Goal: Transaction & Acquisition: Purchase product/service

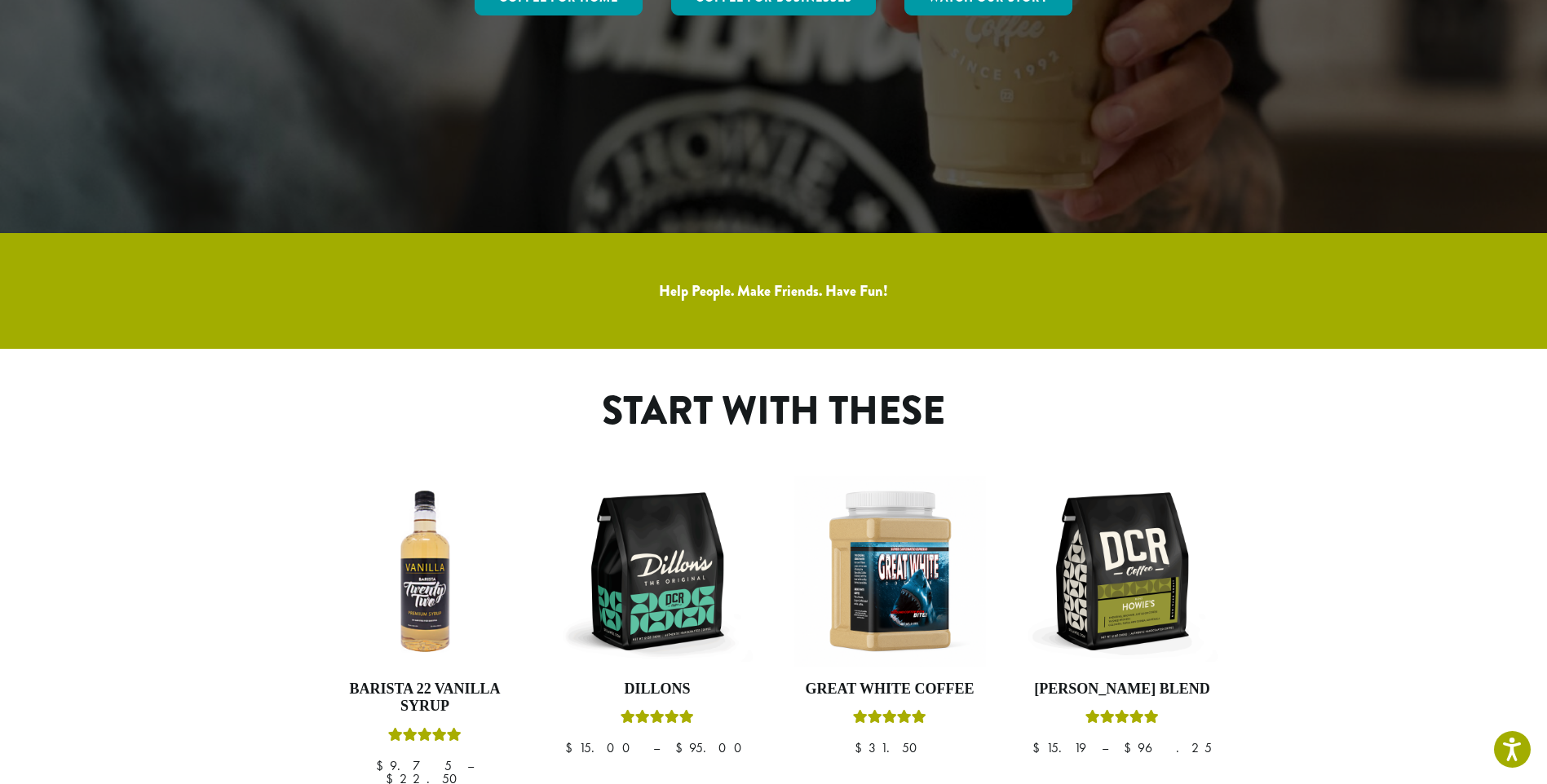
scroll to position [544, 0]
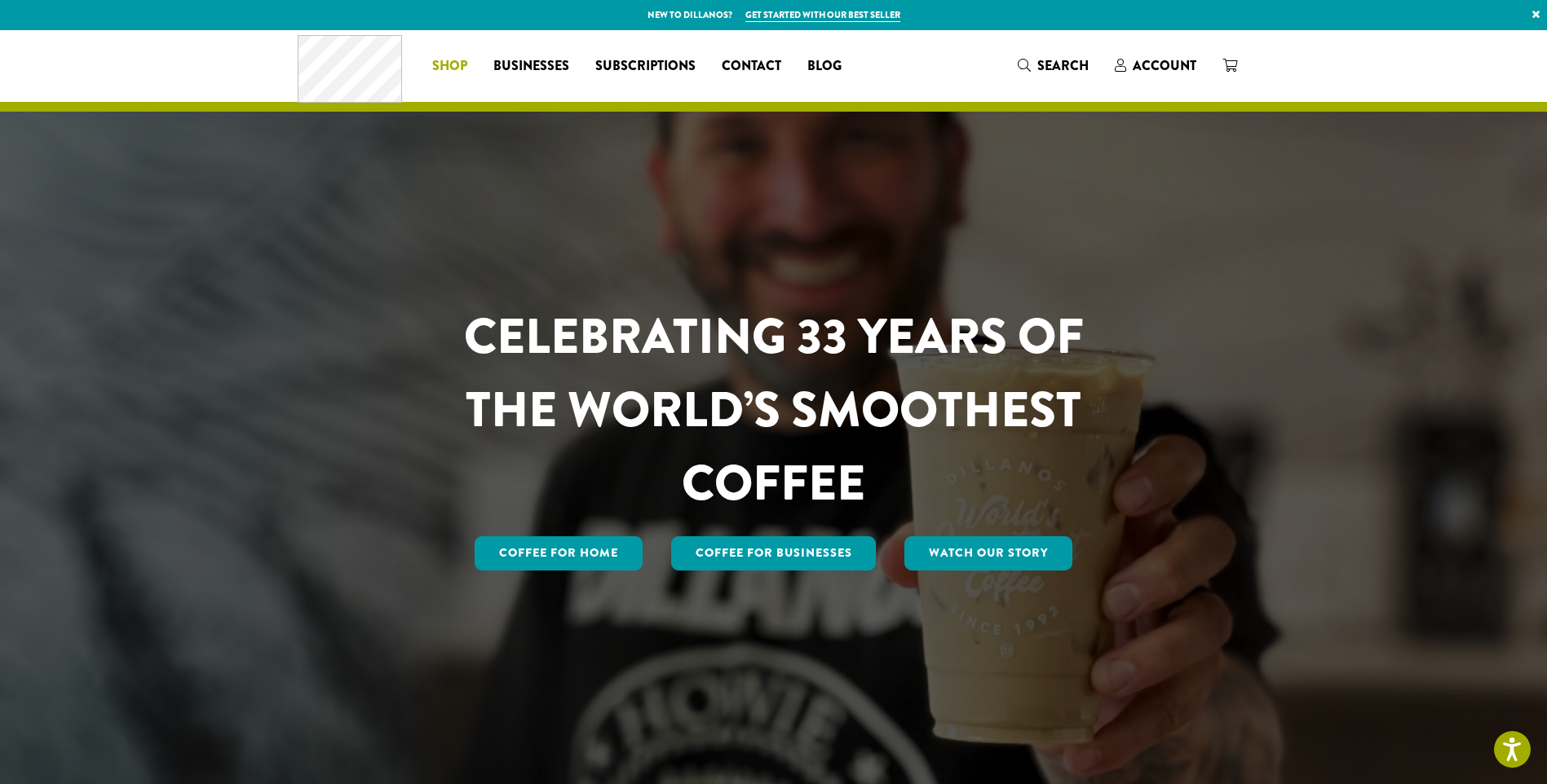
click at [435, 70] on span "Shop" at bounding box center [450, 66] width 35 height 20
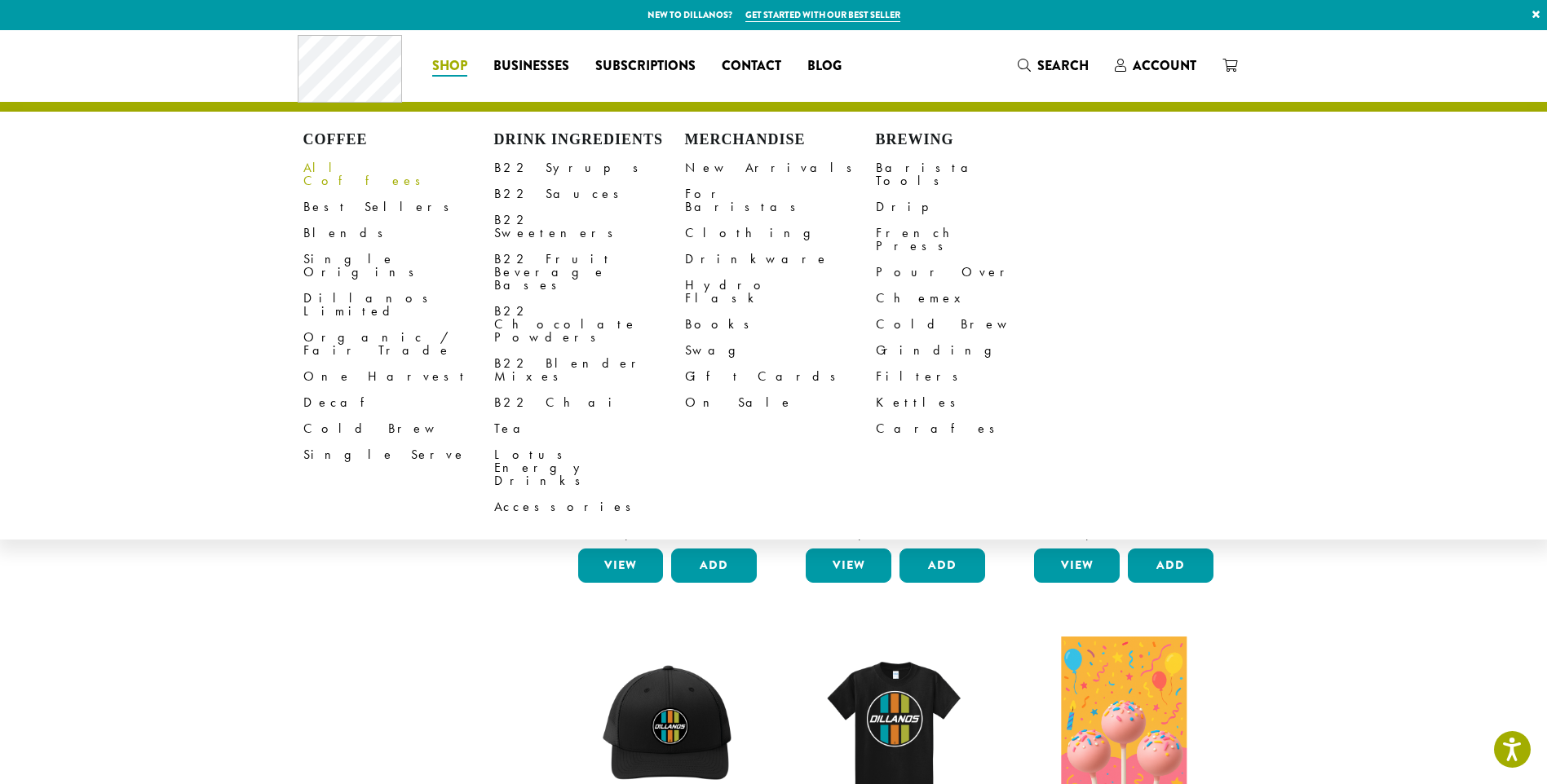
click at [333, 172] on link "All Coffees" at bounding box center [398, 174] width 191 height 39
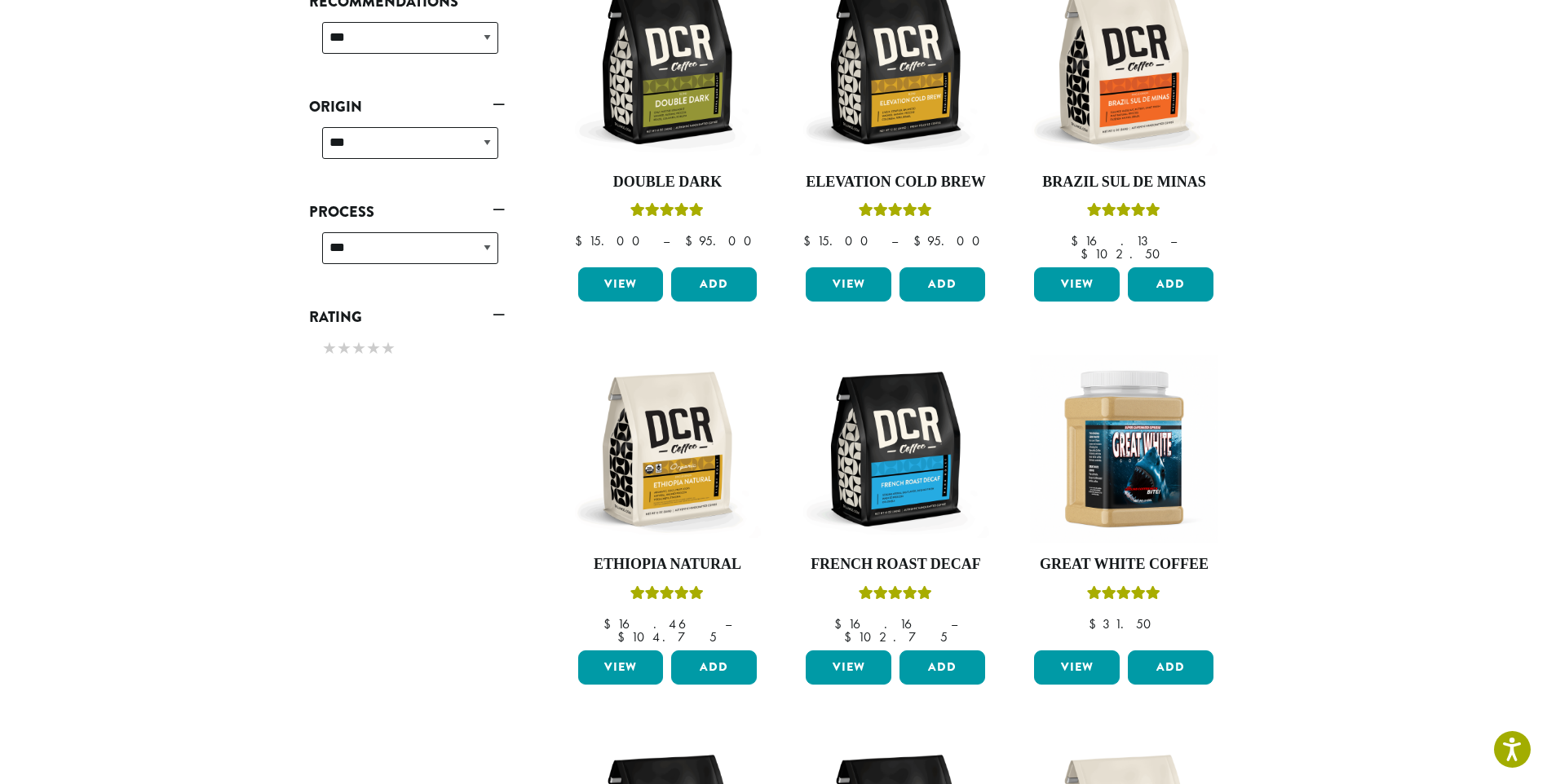
scroll to position [217, 0]
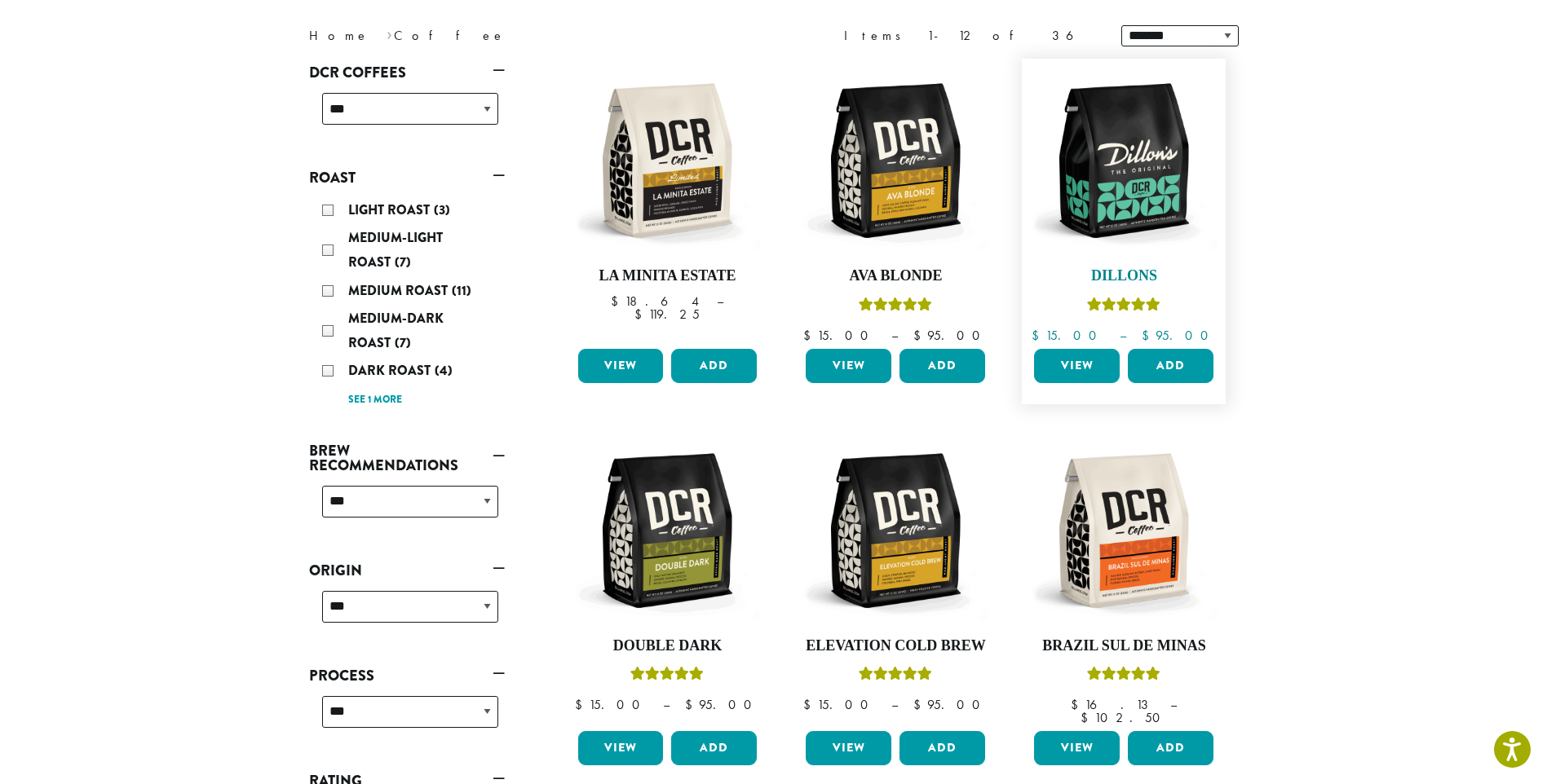
click at [1134, 137] on img at bounding box center [1123, 160] width 187 height 187
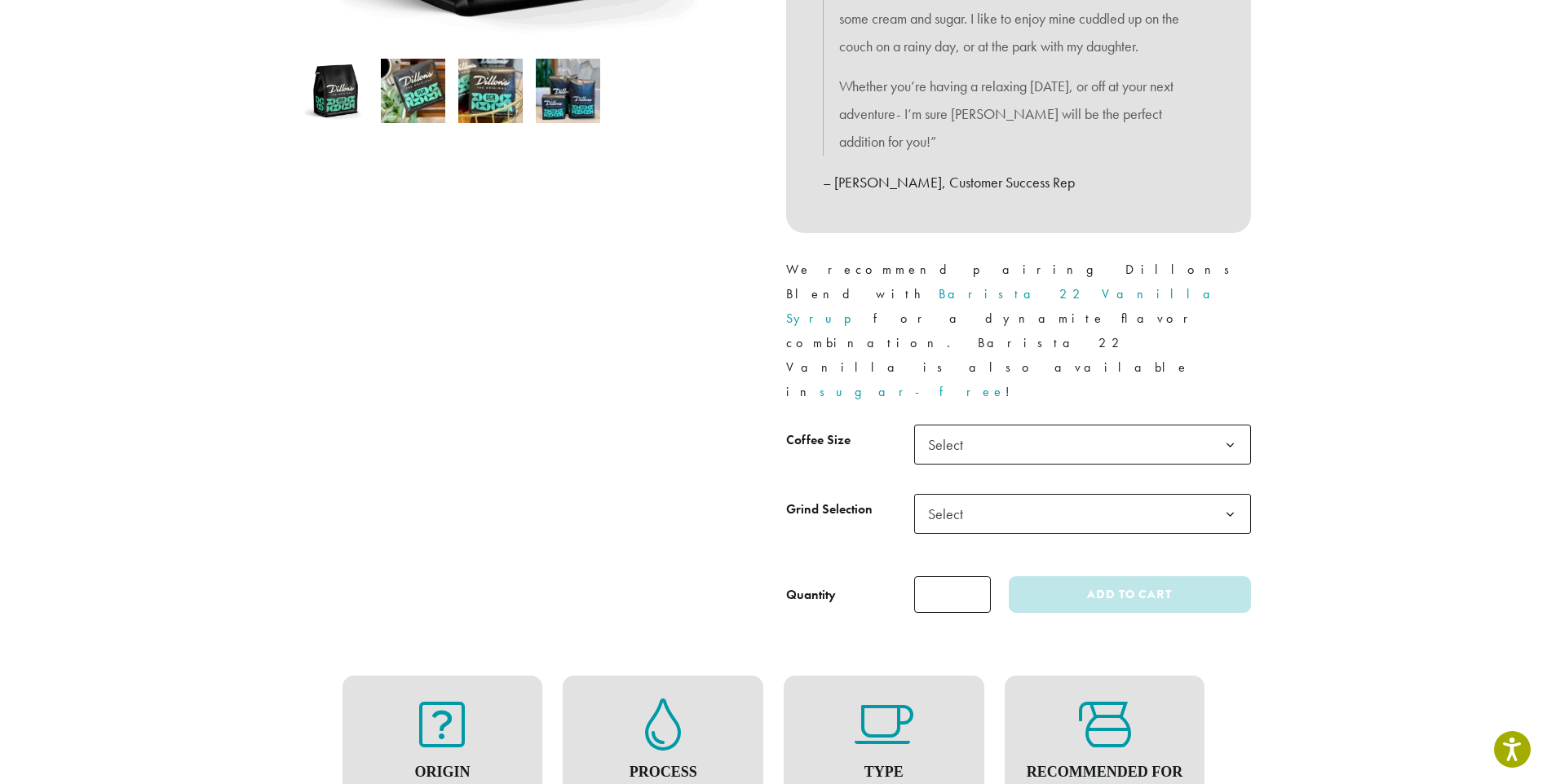
scroll to position [544, 0]
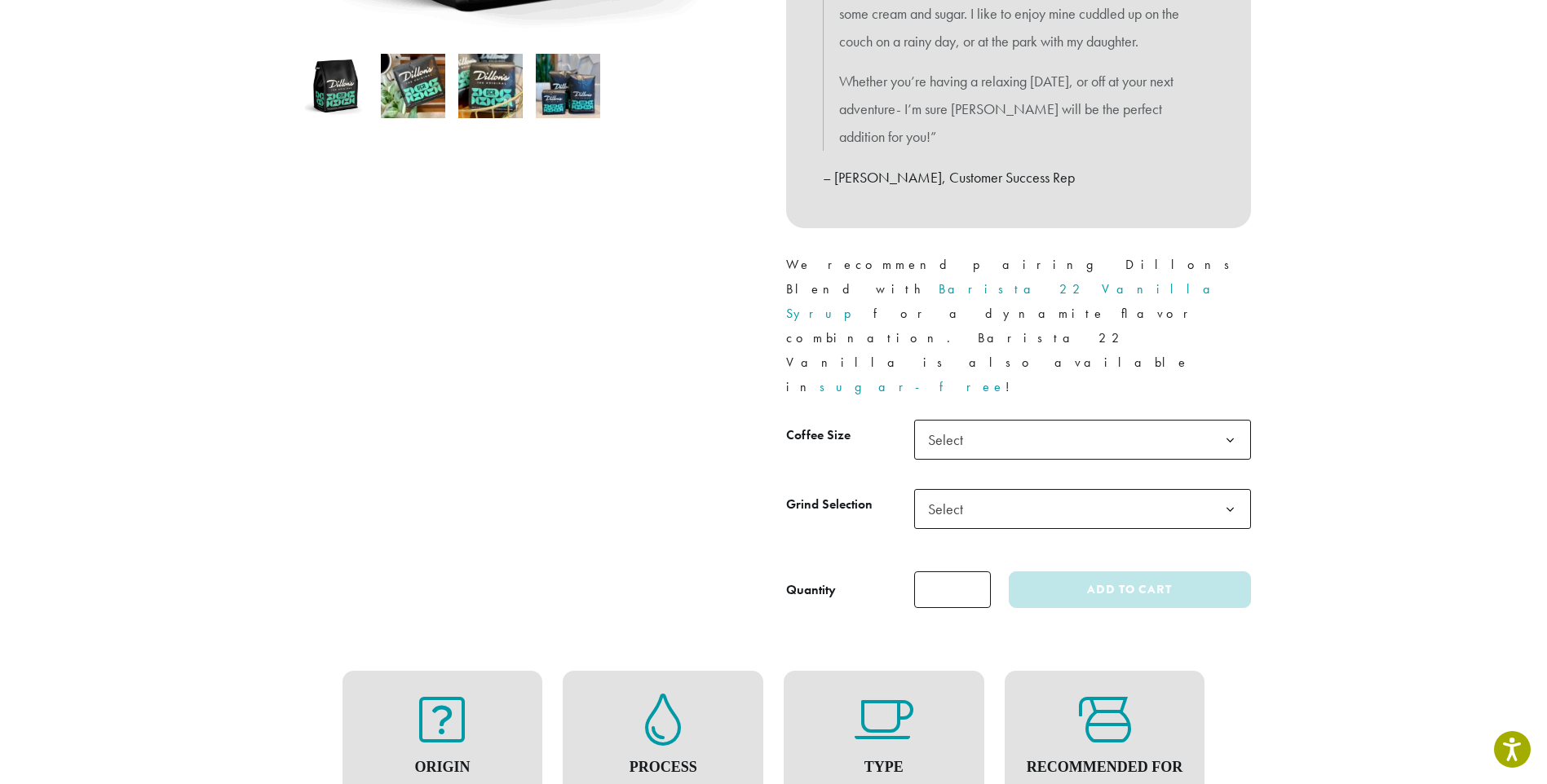
click at [1093, 420] on span "Select" at bounding box center [1083, 440] width 337 height 40
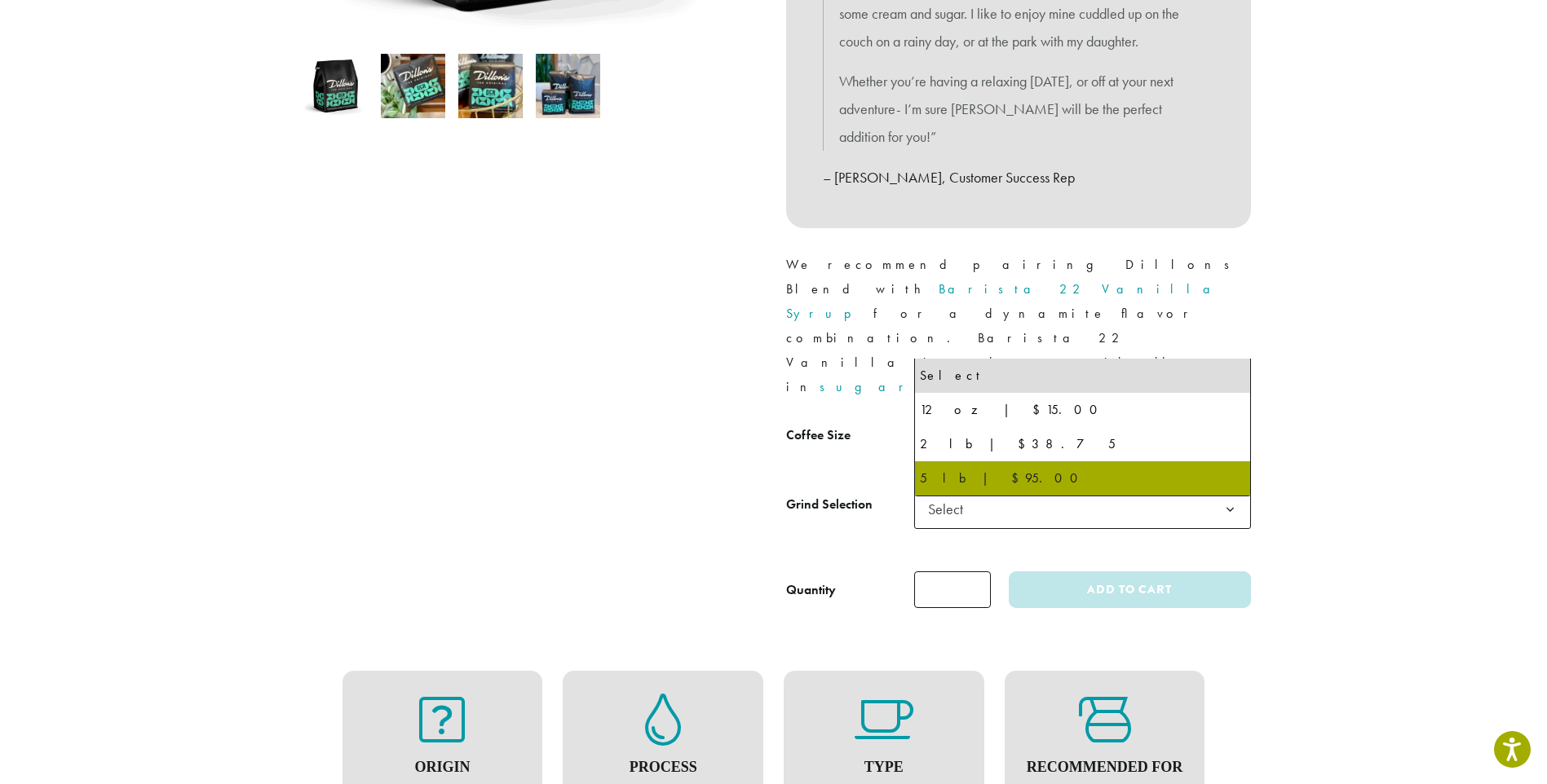
select select "**********"
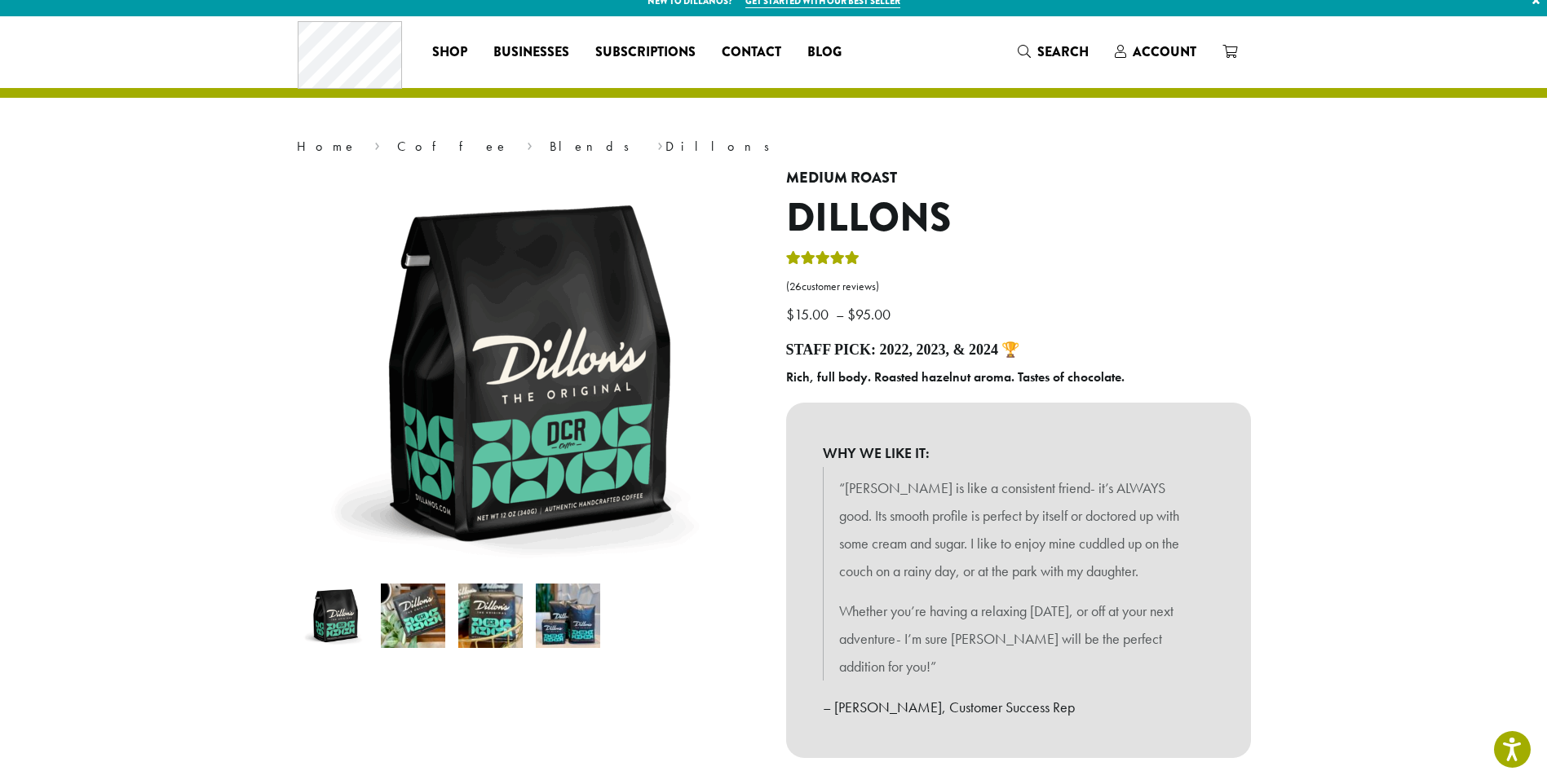
scroll to position [0, 0]
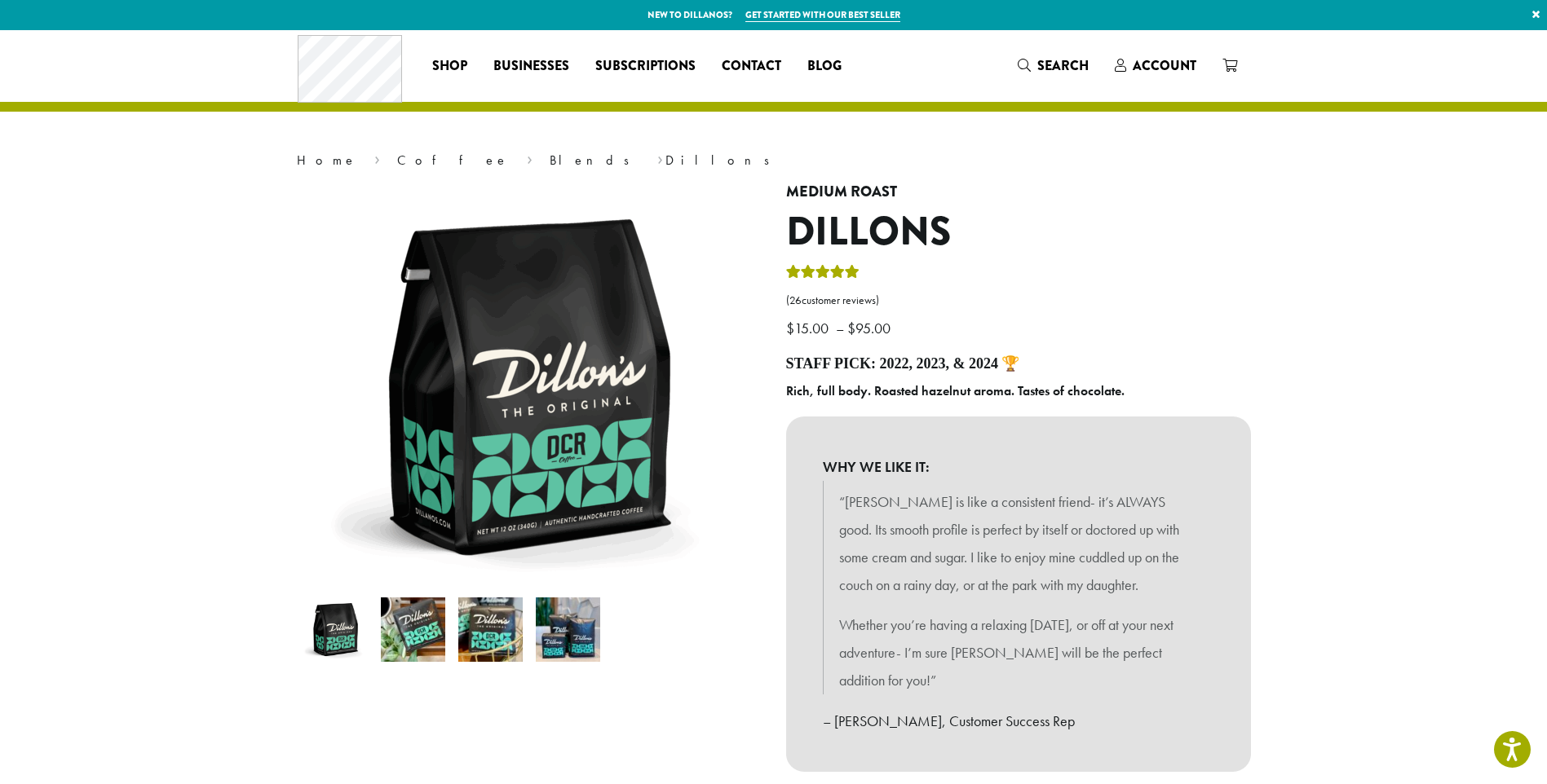
click at [1158, 275] on p "$ 15.00 – $ 95.00 Price range: $15.00 through $95.00" at bounding box center [1018, 302] width 465 height 80
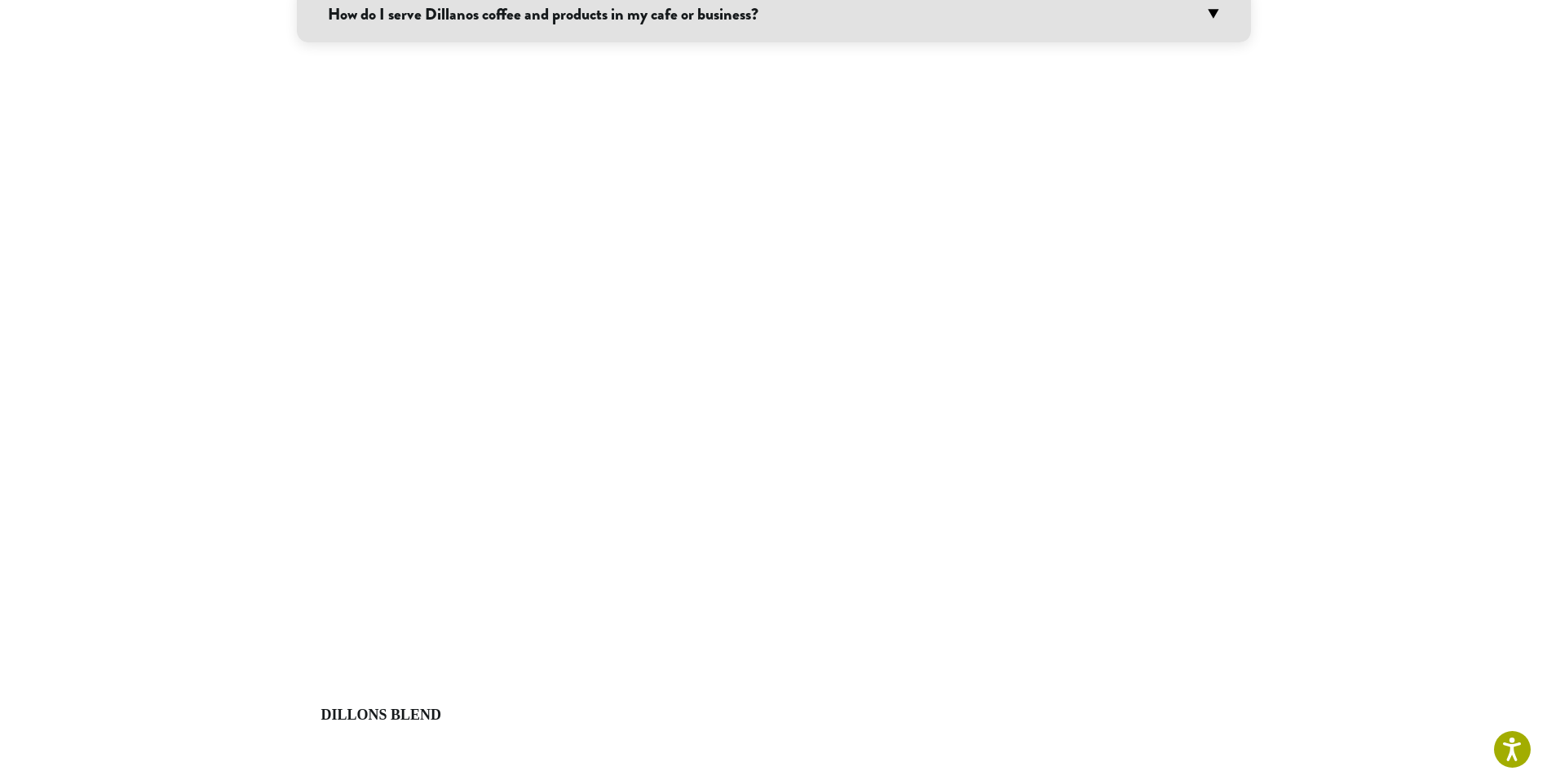
scroll to position [1631, 0]
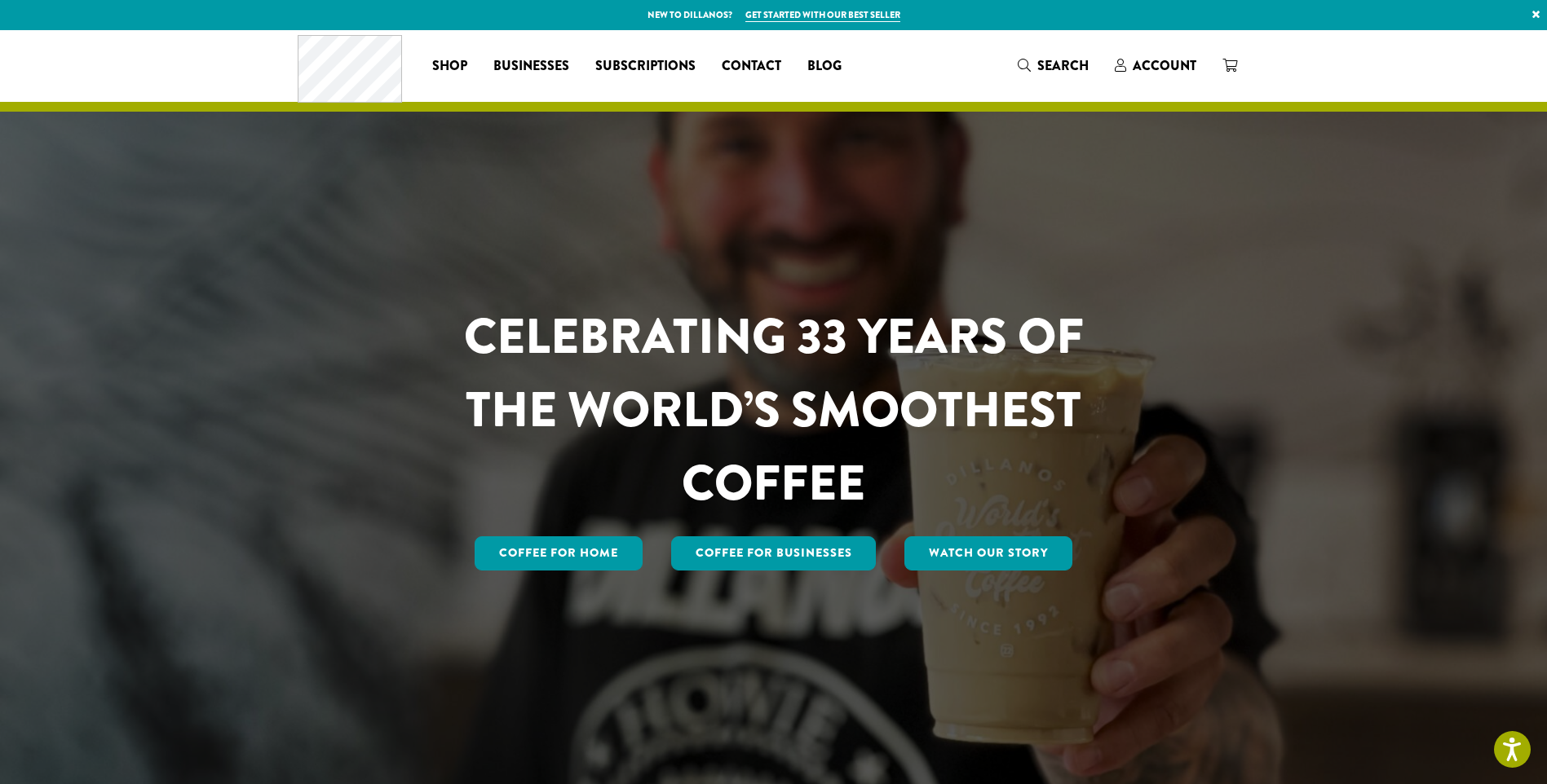
click at [692, 14] on p "New to Dillanos? Get started with our best seller ×" at bounding box center [773, 15] width 1547 height 30
click at [791, 13] on link "Get started with our best seller" at bounding box center [822, 15] width 155 height 14
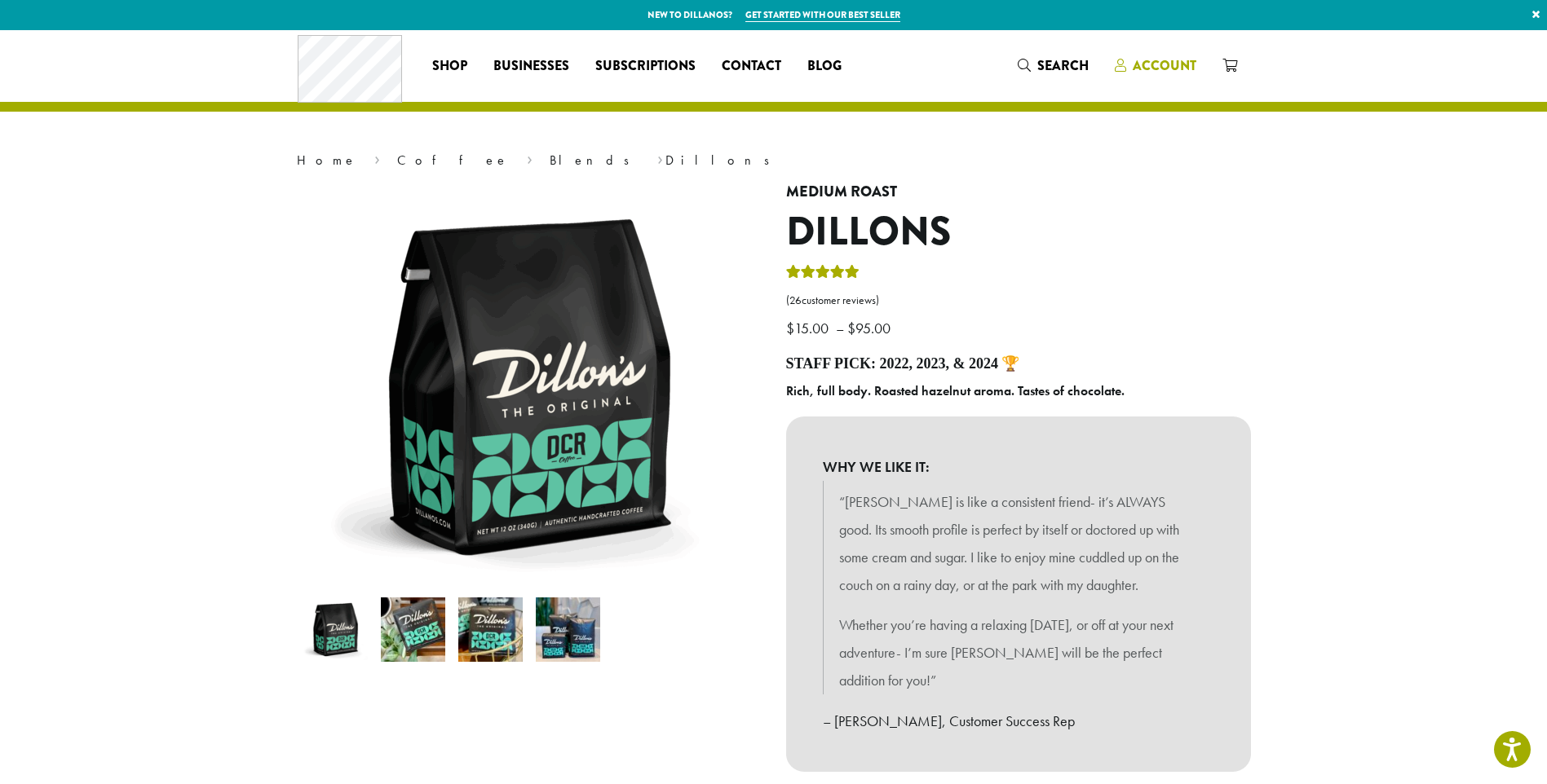
click at [1161, 62] on span "Account" at bounding box center [1165, 66] width 64 height 19
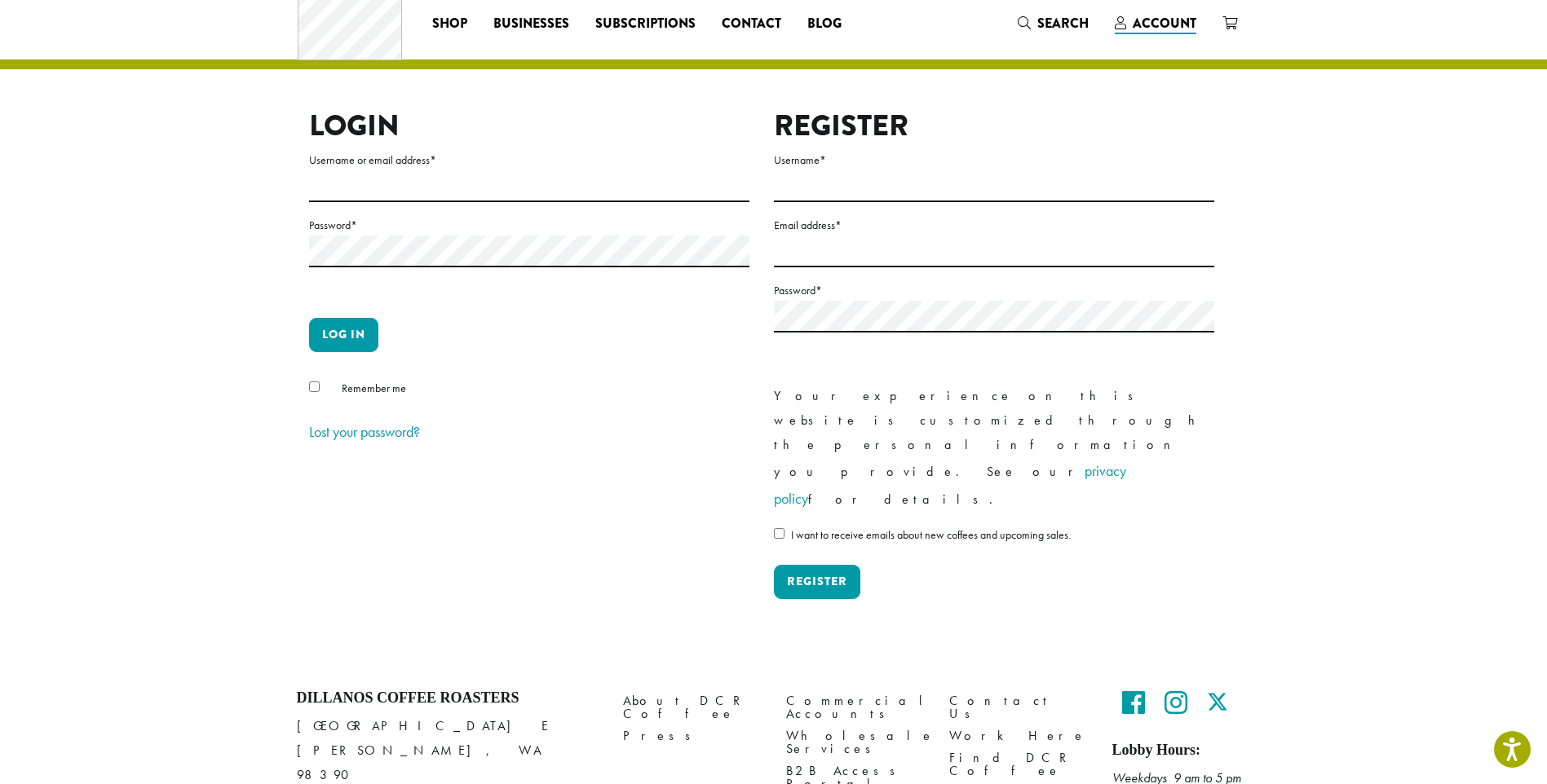
scroll to position [54, 0]
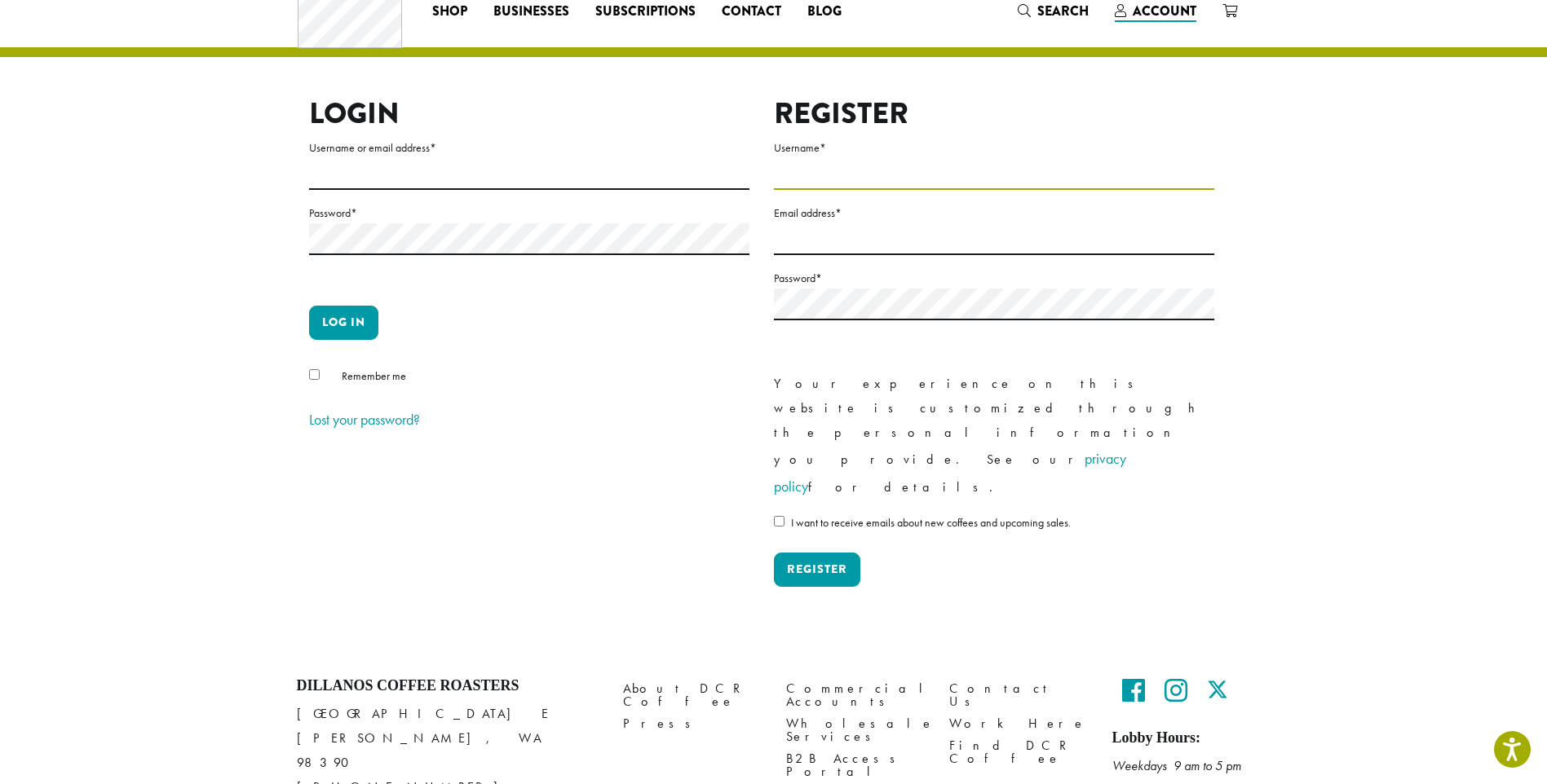
click at [843, 169] on input "Username *" at bounding box center [994, 173] width 440 height 31
type input "**********"
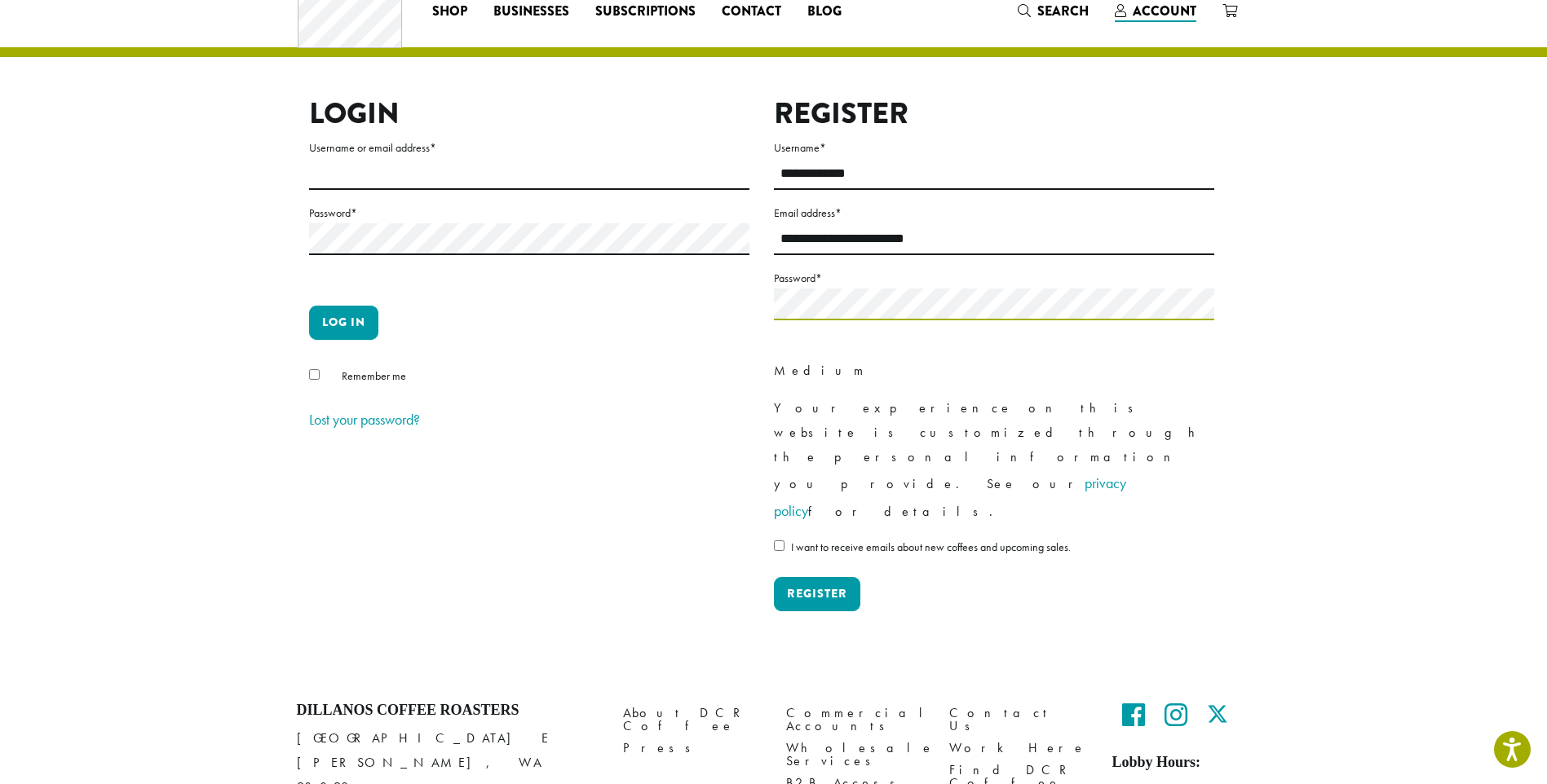
click at [774, 577] on button "Register" at bounding box center [817, 594] width 87 height 34
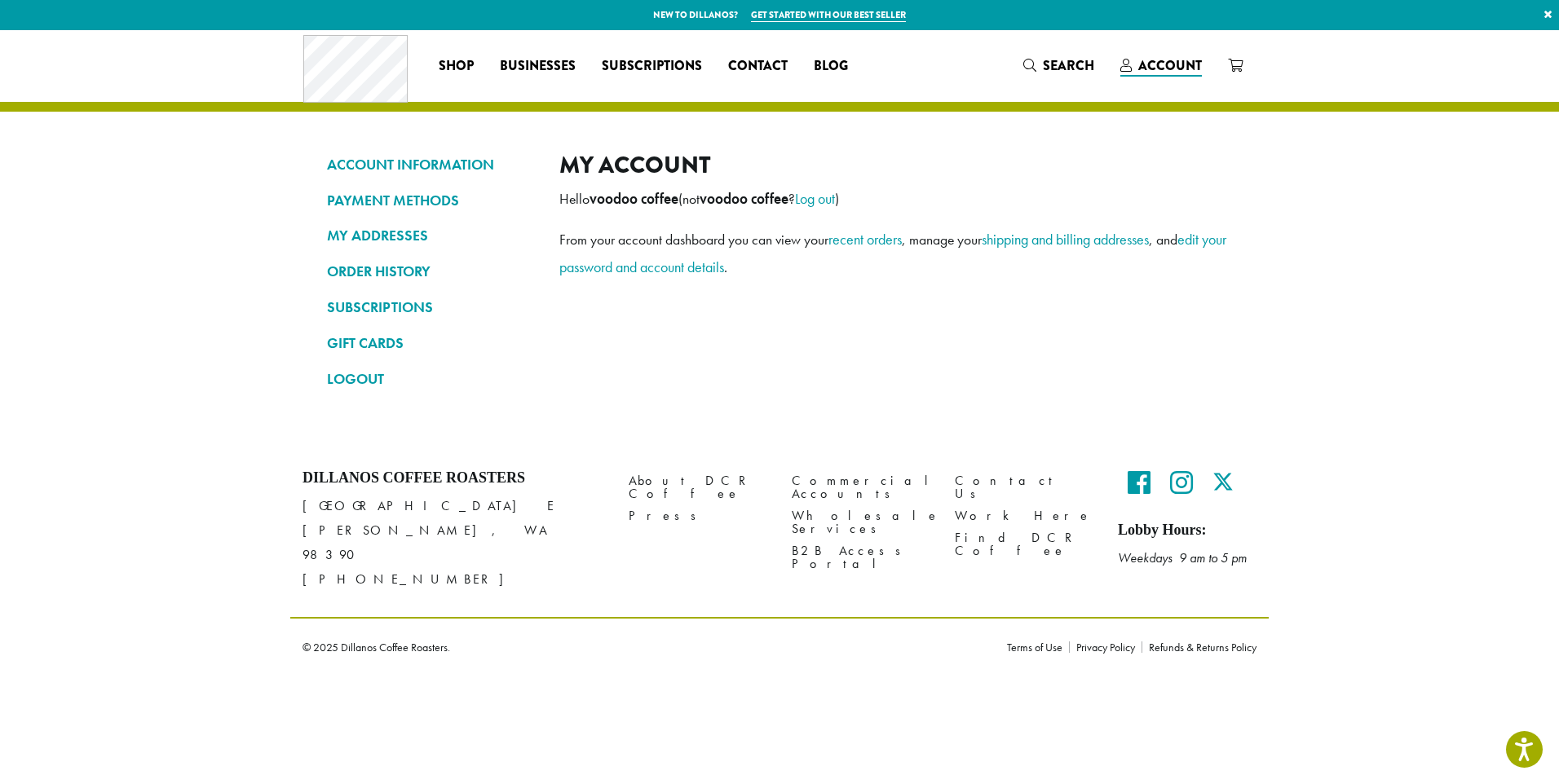
click at [530, 522] on p "[STREET_ADDRESS][PERSON_NAME] [PHONE_NUMBER]" at bounding box center [452, 543] width 301 height 98
